Goal: Task Accomplishment & Management: Manage account settings

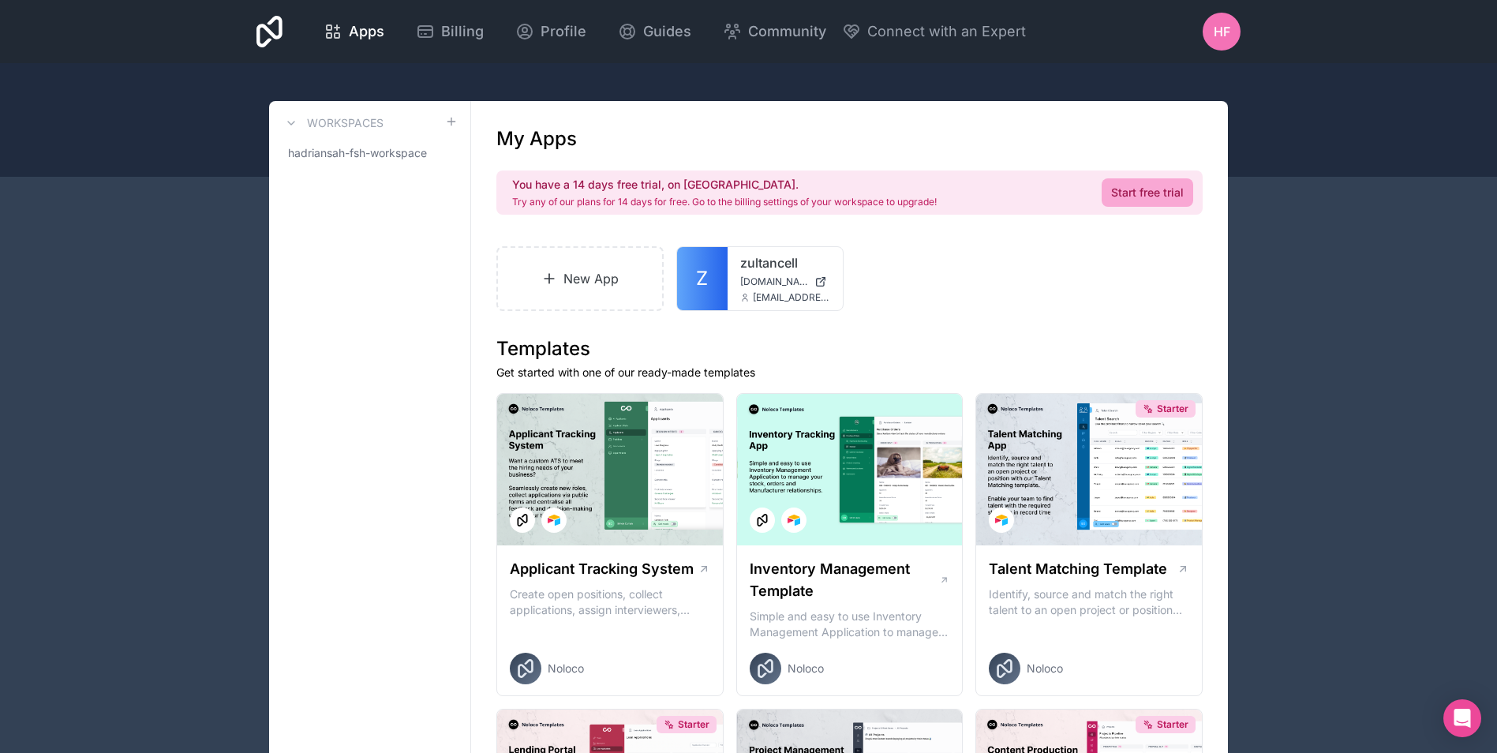
click at [1219, 43] on div "hf" at bounding box center [1221, 32] width 38 height 38
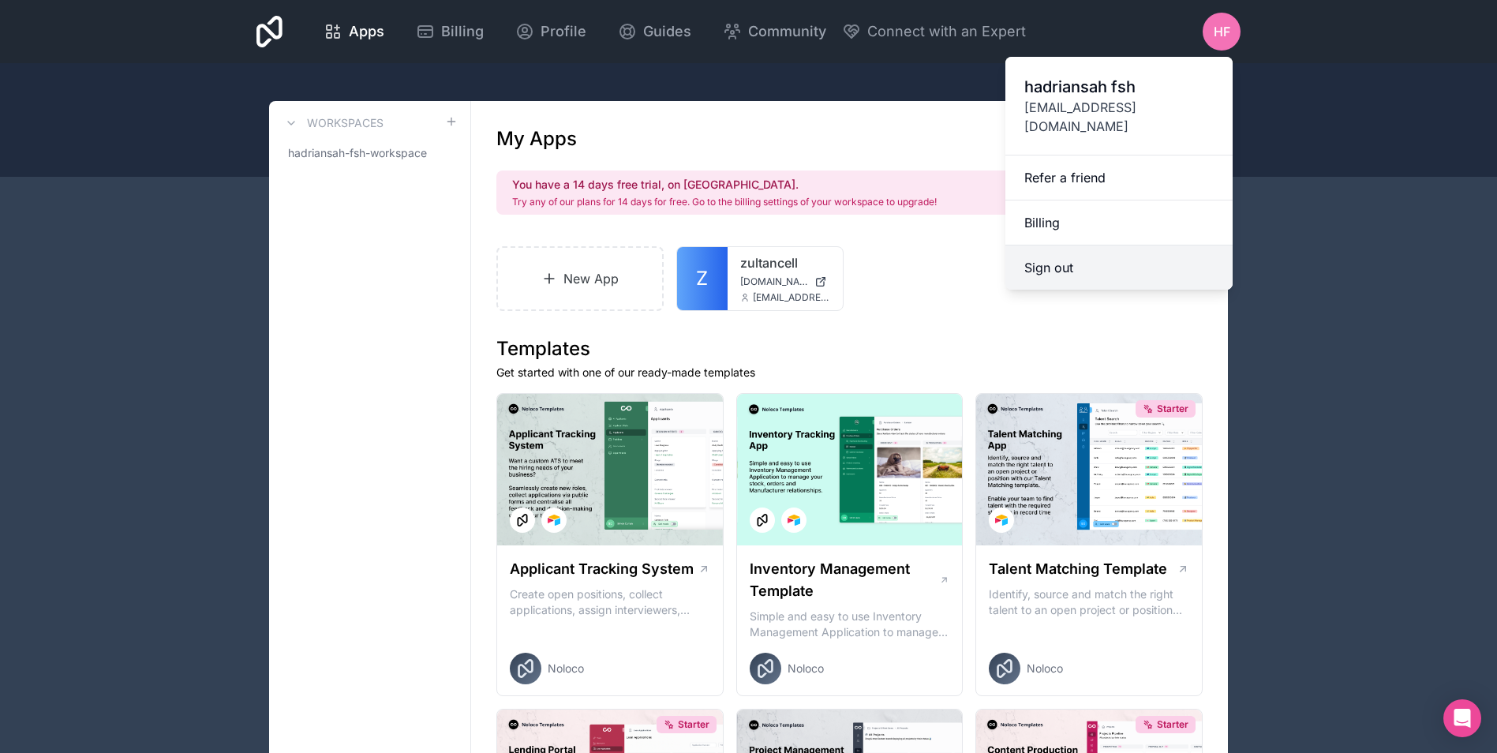
click at [1059, 245] on button "Sign out" at bounding box center [1118, 267] width 227 height 44
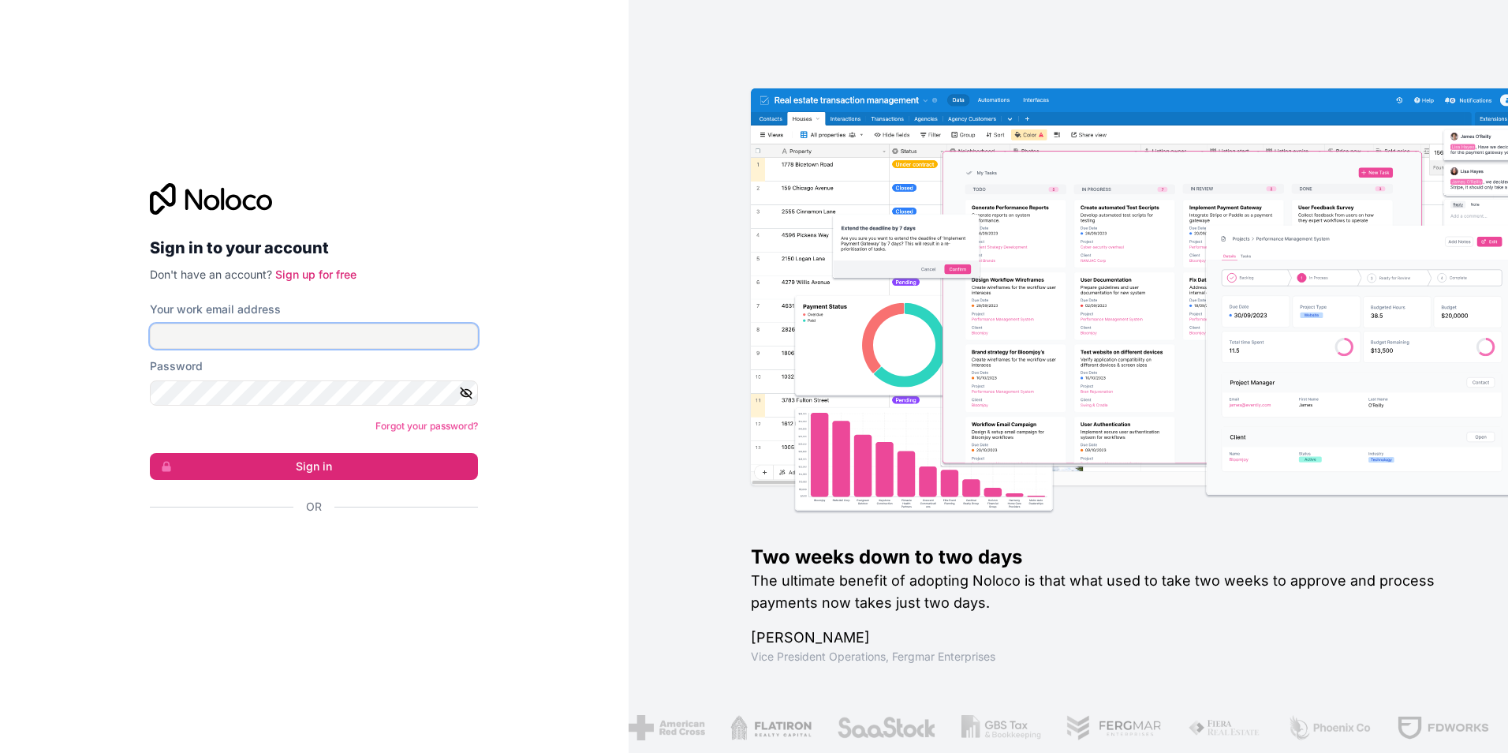
click at [277, 342] on input "Your work email address" at bounding box center [314, 335] width 328 height 25
type input "**********"
click at [472, 394] on icon "button" at bounding box center [466, 392] width 11 height 7
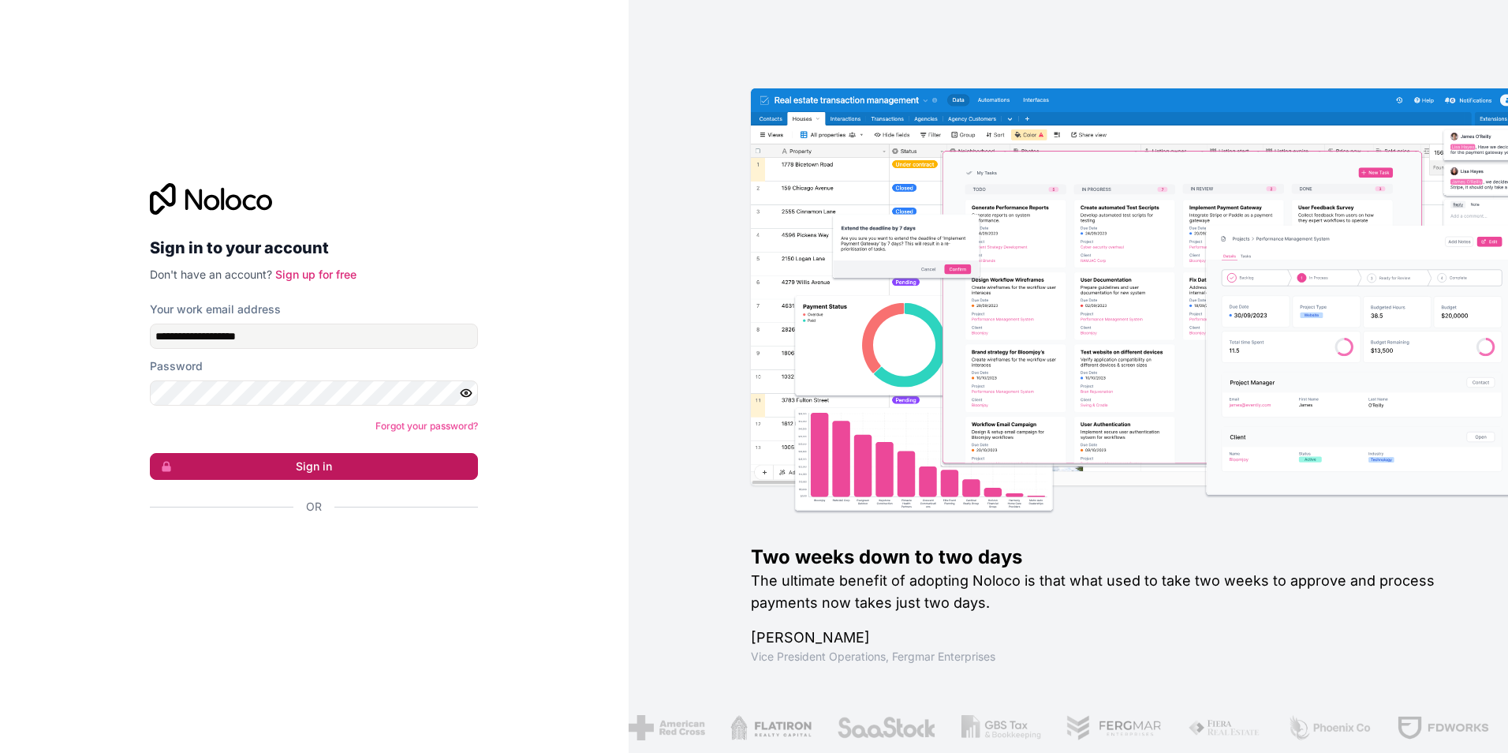
click at [278, 465] on button "Sign in" at bounding box center [314, 466] width 328 height 27
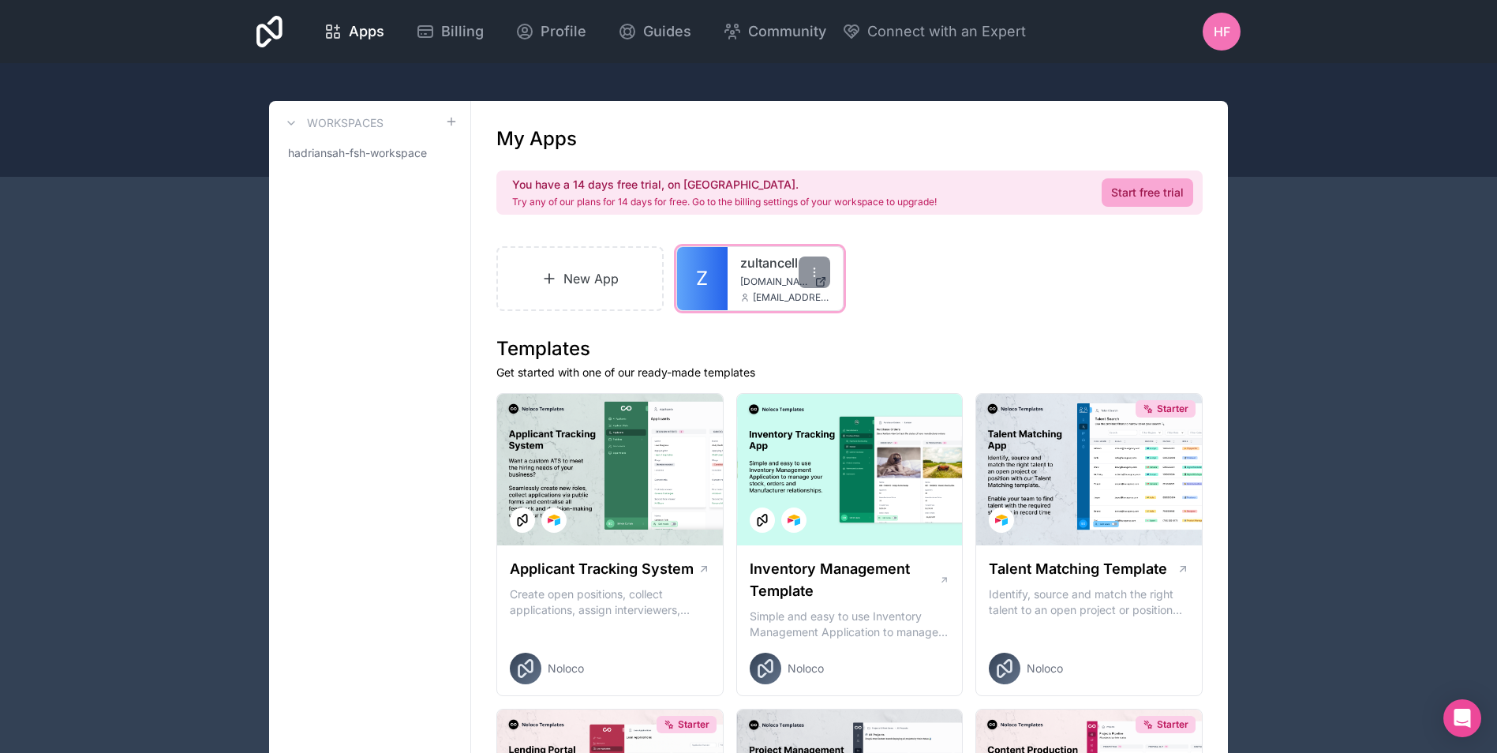
click at [707, 266] on span "Z" at bounding box center [702, 278] width 12 height 25
